Goal: Browse casually

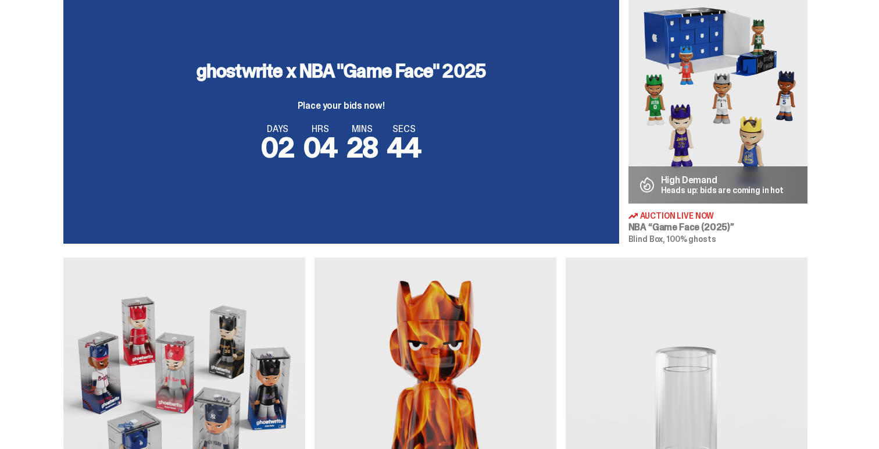
scroll to position [454, 0]
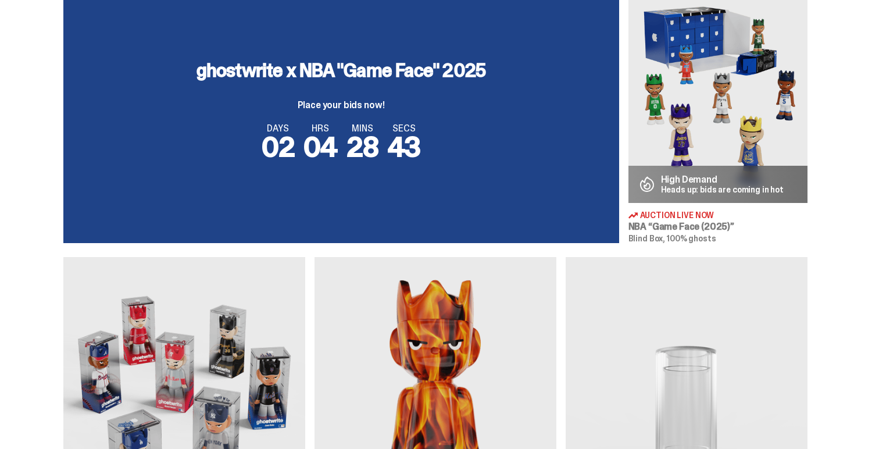
click at [520, 177] on div "ghostwrite x NBA "Game Face" 2025 Place your bids now! DAYS 02 HRS 04 MINS 28 S…" at bounding box center [341, 111] width 556 height 264
